Goal: Task Accomplishment & Management: Complete application form

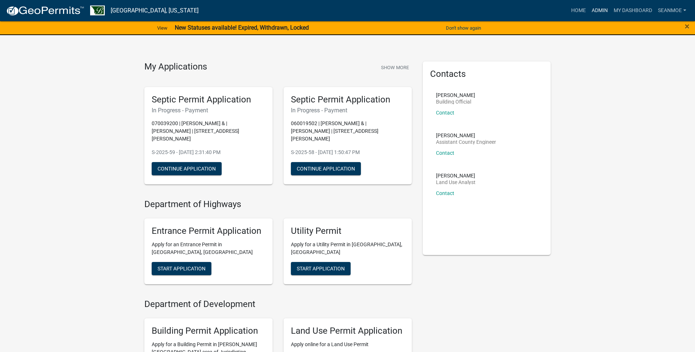
click at [603, 10] on link "Admin" at bounding box center [599, 11] width 22 height 14
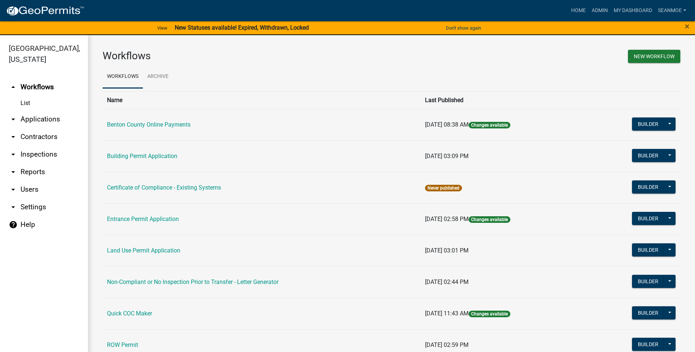
click at [37, 119] on link "arrow_drop_down Applications" at bounding box center [44, 120] width 88 height 18
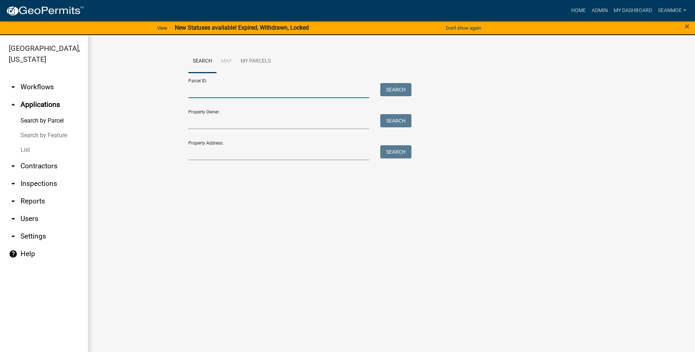
click at [210, 91] on input "Parcel ID:" at bounding box center [278, 90] width 181 height 15
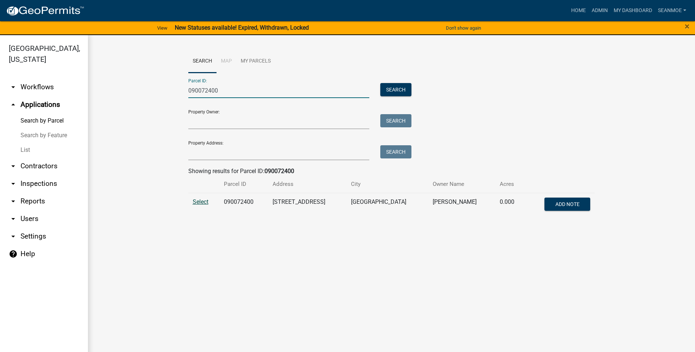
type input "090072400"
click at [203, 201] on span "Select" at bounding box center [201, 201] width 16 height 7
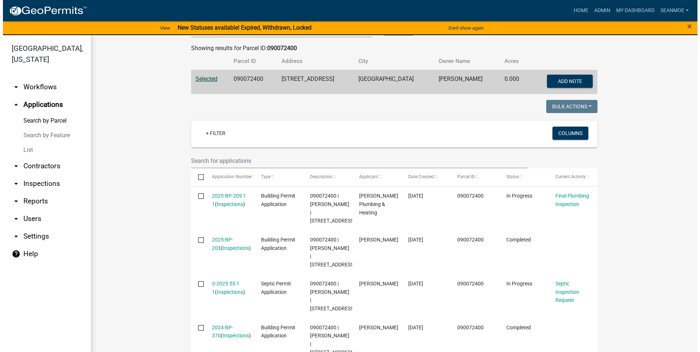
scroll to position [146, 0]
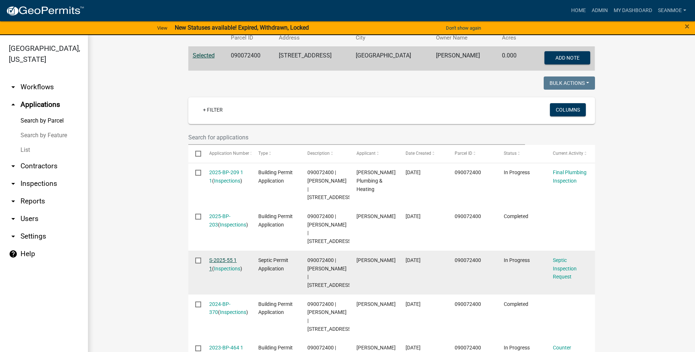
click at [225, 272] on link "S-2025-55 1 1" at bounding box center [222, 264] width 27 height 14
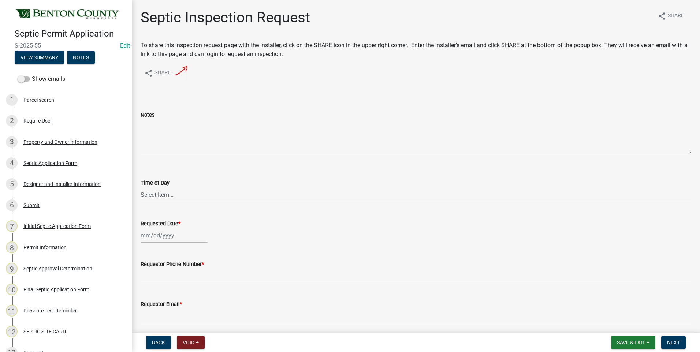
click at [159, 195] on select "Select Item... AM PM" at bounding box center [416, 194] width 551 height 15
click at [141, 187] on select "Select Item... AM PM" at bounding box center [416, 194] width 551 height 15
select select "e147c3a9-1840-4d8a-8b69-686b148401d6"
select select "8"
select select "2025"
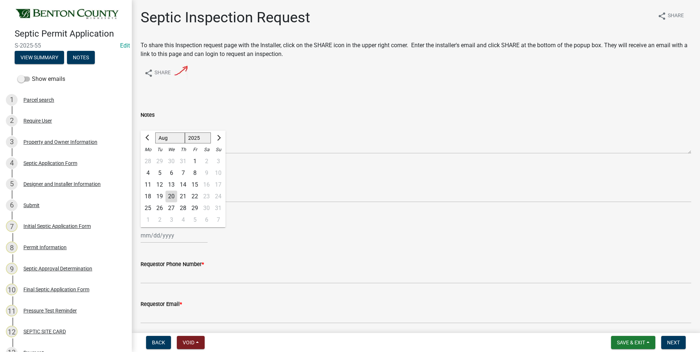
click at [160, 239] on div "[PERSON_NAME] Feb Mar Apr [PERSON_NAME][DATE] Oct Nov [DATE] 1526 1527 1528 152…" at bounding box center [174, 235] width 67 height 15
click at [186, 195] on div "21" at bounding box center [183, 197] width 12 height 12
type input "[DATE]"
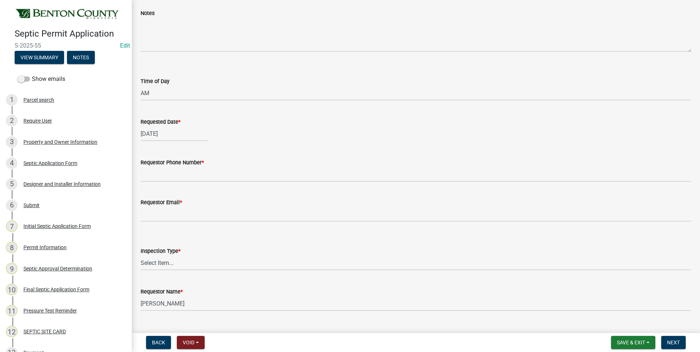
scroll to position [110, 0]
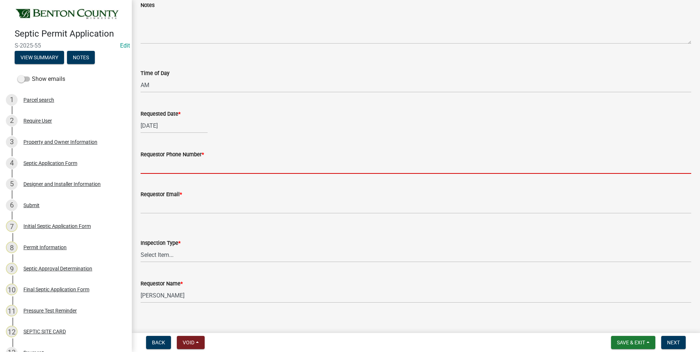
click at [216, 168] on input "Requestor Phone Number *" at bounding box center [416, 166] width 551 height 15
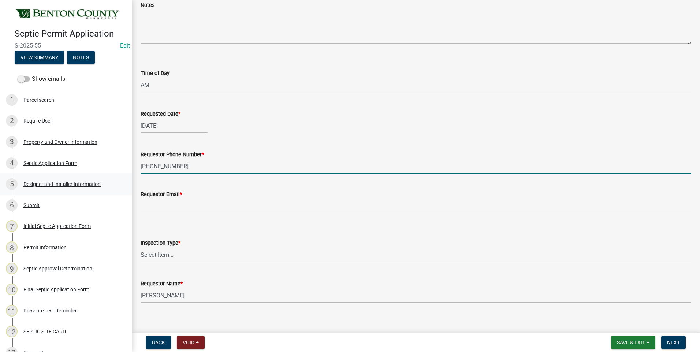
type input "[PHONE_NUMBER]"
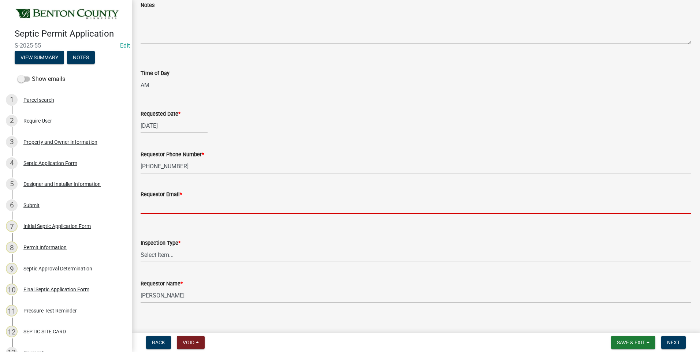
click at [185, 208] on input "Requestor Email *" at bounding box center [416, 206] width 551 height 15
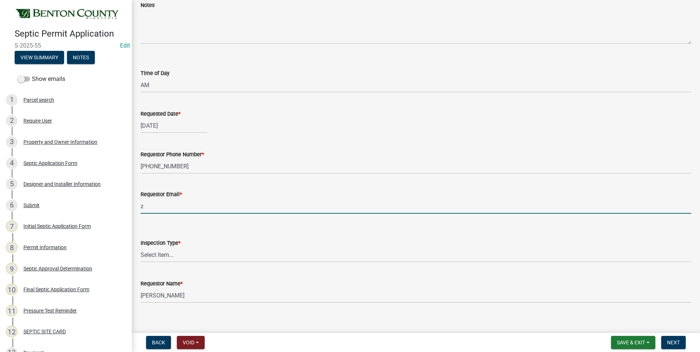
type input "[EMAIL_ADDRESS][DOMAIN_NAME]"
click at [163, 256] on select "Select Item... Septic Inspection" at bounding box center [416, 255] width 551 height 15
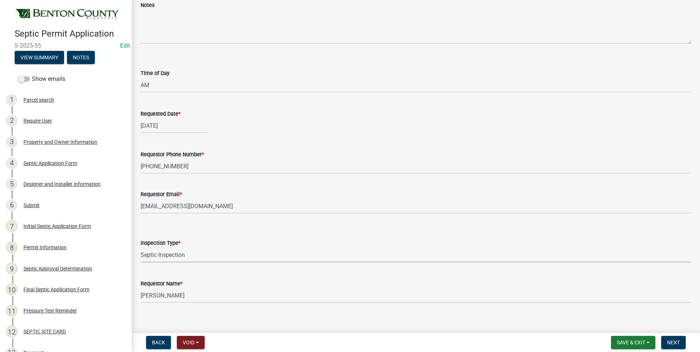
click at [141, 248] on select "Select Item... Septic Inspection" at bounding box center [416, 255] width 551 height 15
select select "2bffa26d-5937-4e49-ae9c-109493db88f9"
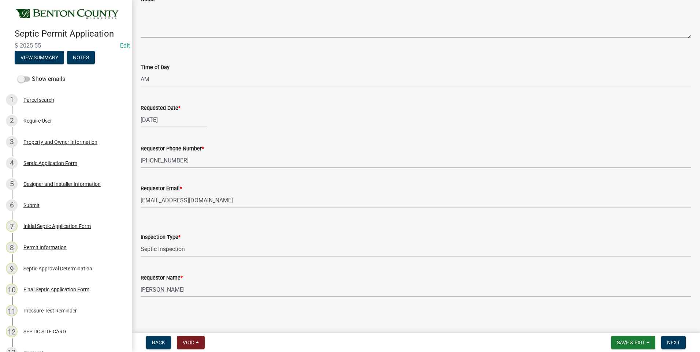
scroll to position [117, 0]
click at [680, 342] on span "Next" at bounding box center [673, 343] width 13 height 6
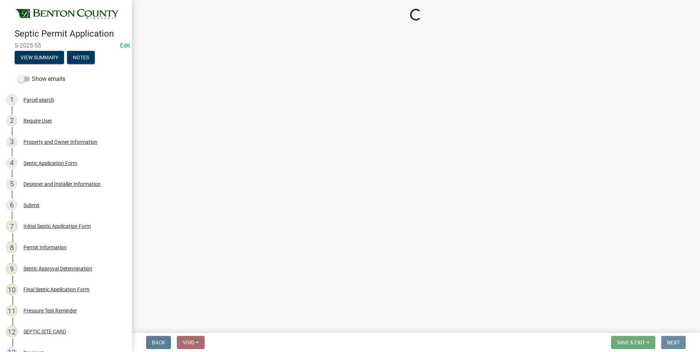
scroll to position [0, 0]
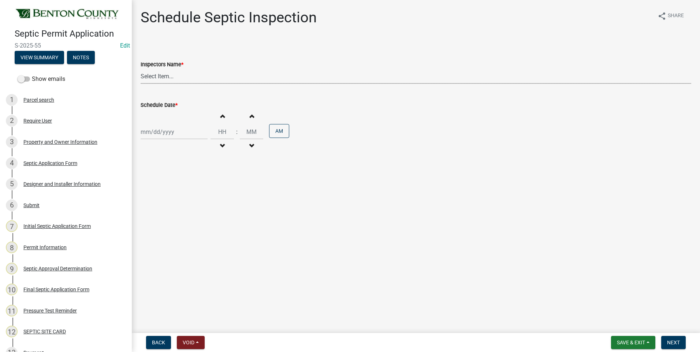
click at [161, 76] on select "Select Item... [PERSON_NAME][EMAIL_ADDRESS][DOMAIN_NAME][PERSON_NAME] ([PERSON_…" at bounding box center [416, 76] width 551 height 15
select select "7cabb9c8-04c6-487b-baf0-b74dd8e48fb6"
click at [141, 69] on select "Select Item... [PERSON_NAME][EMAIL_ADDRESS][DOMAIN_NAME][PERSON_NAME] ([PERSON_…" at bounding box center [416, 76] width 551 height 15
click at [159, 133] on div at bounding box center [174, 131] width 67 height 15
select select "8"
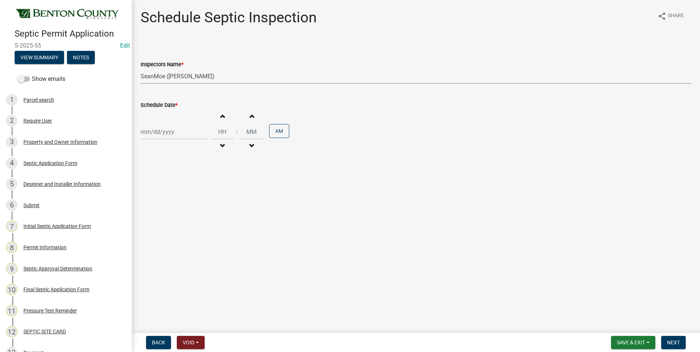
select select "2025"
click at [181, 205] on div "21" at bounding box center [183, 206] width 12 height 12
type input "[DATE]"
click at [220, 144] on span "button" at bounding box center [222, 146] width 4 height 6
type input "11"
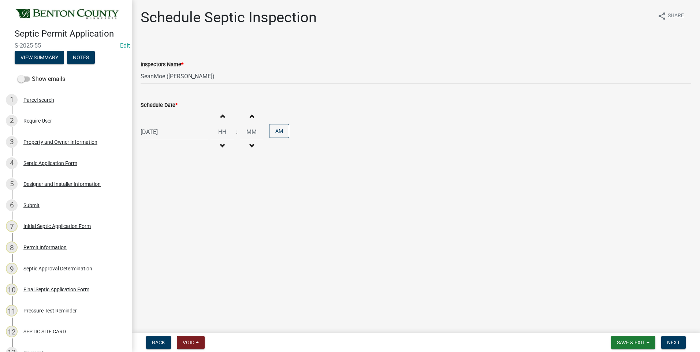
type input "00"
click at [220, 144] on span "button" at bounding box center [222, 146] width 4 height 6
type input "09"
click at [273, 132] on button "PM" at bounding box center [279, 131] width 20 height 14
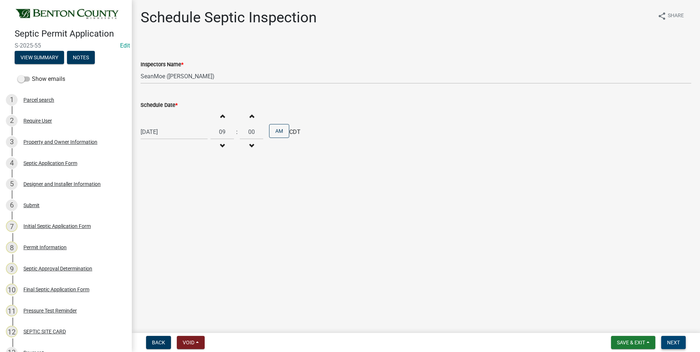
click at [676, 344] on span "Next" at bounding box center [673, 343] width 13 height 6
